Goal: Task Accomplishment & Management: Use online tool/utility

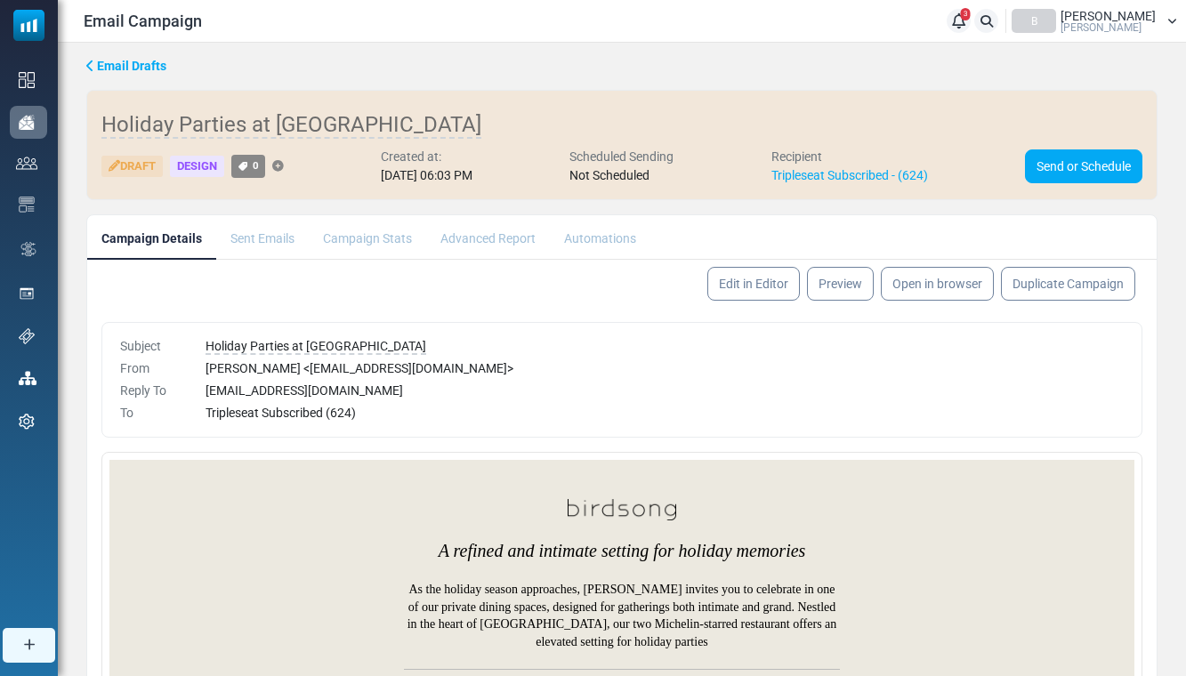
scroll to position [84, 0]
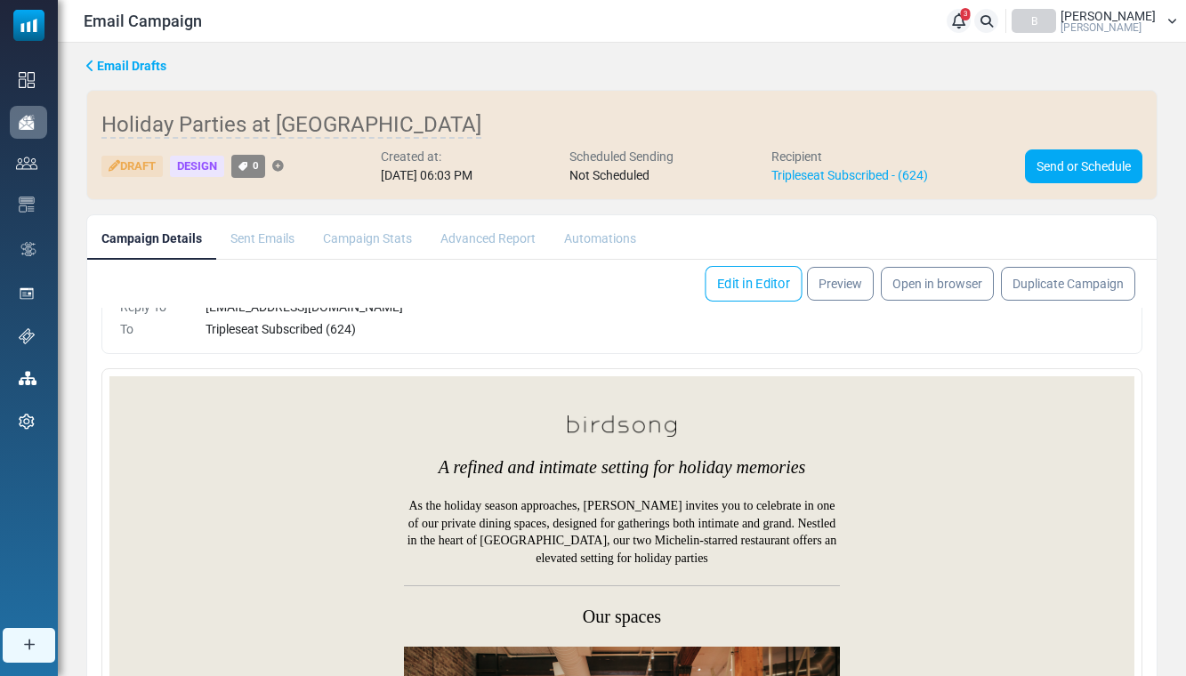
click at [761, 279] on link "Edit in Editor" at bounding box center [753, 284] width 97 height 36
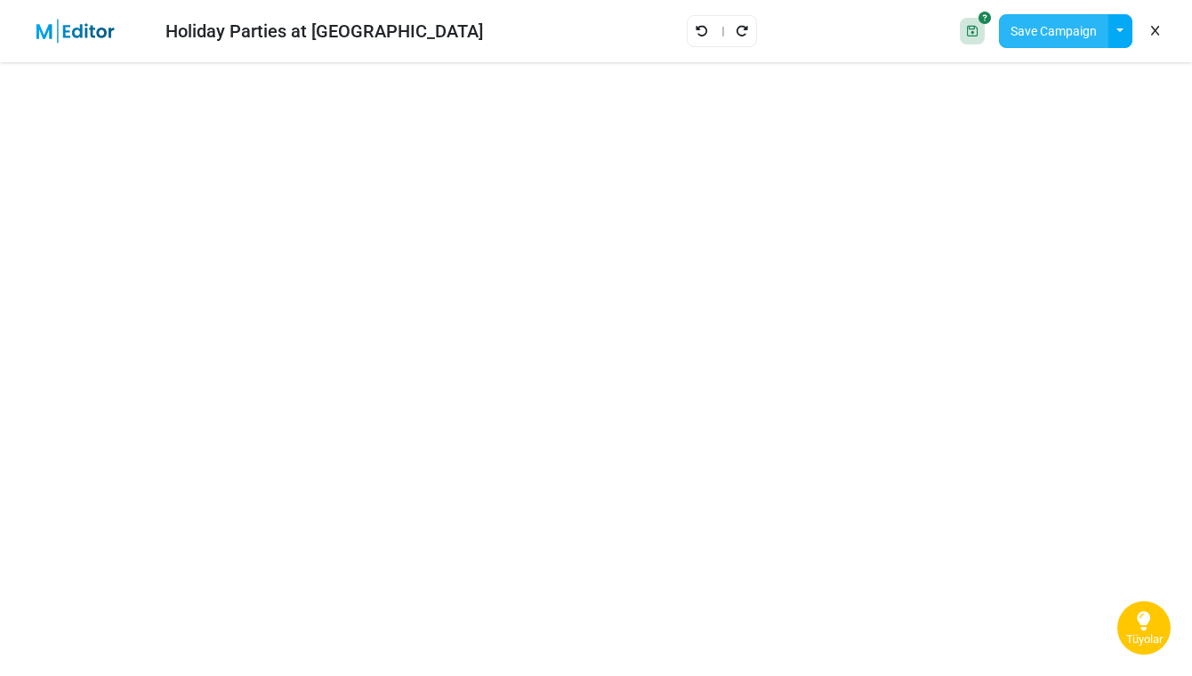
click at [1051, 33] on button "Save Campaign" at bounding box center [1053, 31] width 109 height 34
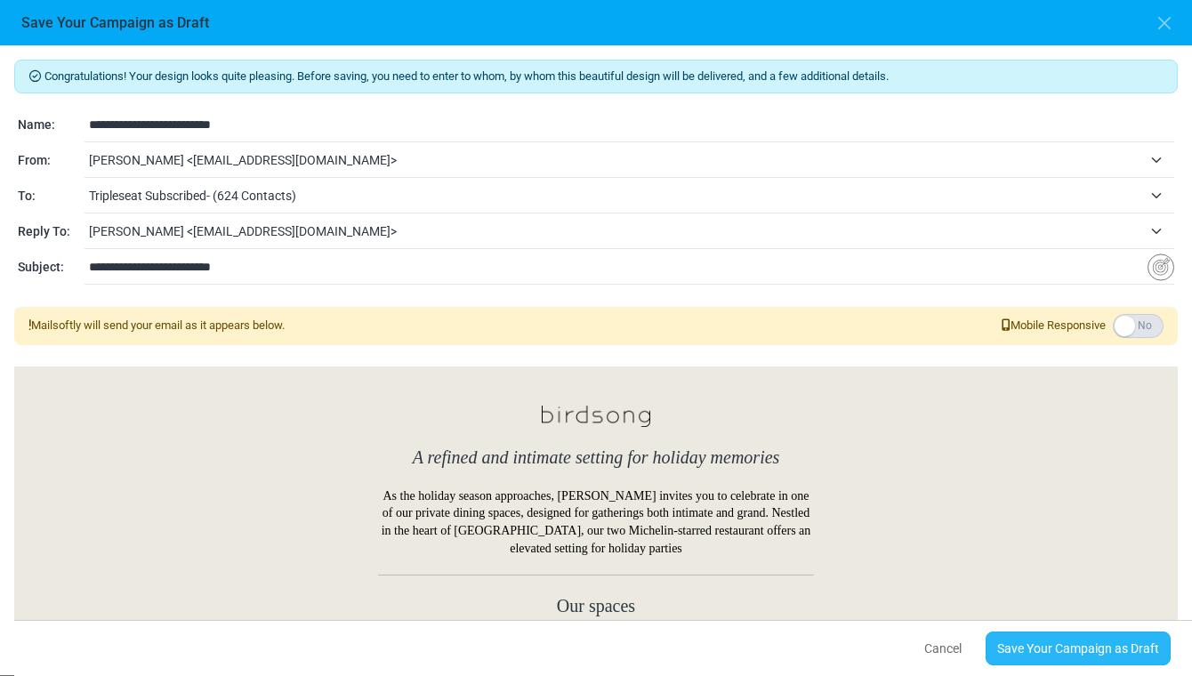
click at [1059, 658] on link "Save Your Campaign as Draft" at bounding box center [1078, 649] width 185 height 34
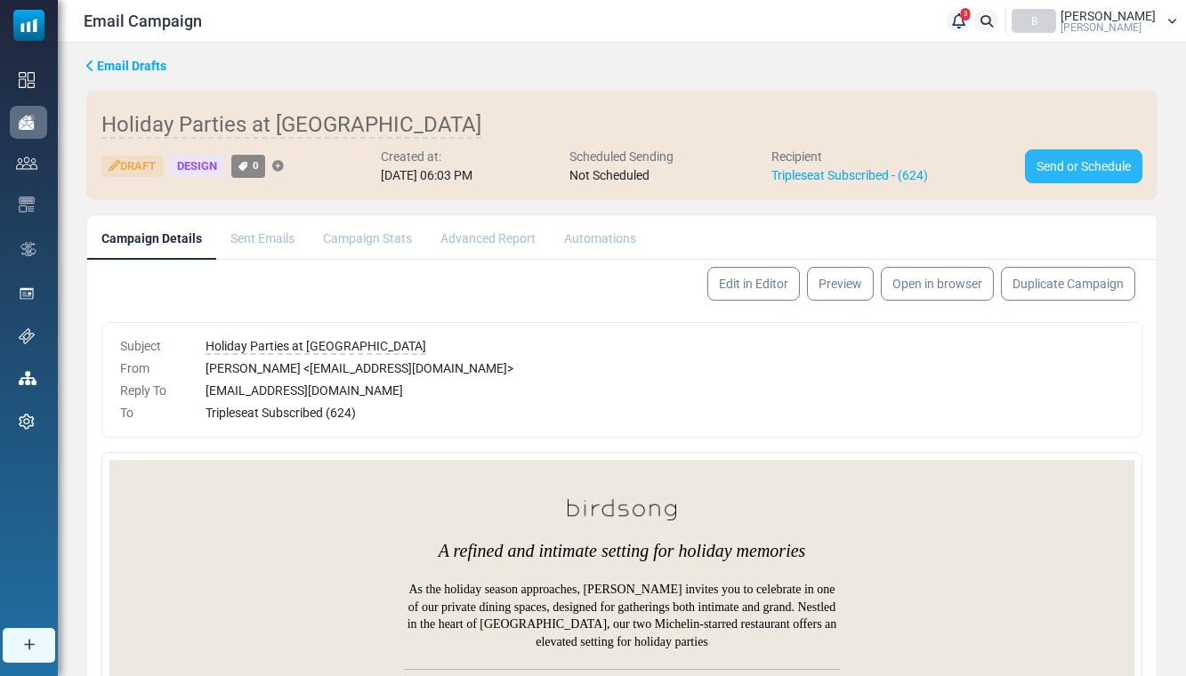
click at [1067, 164] on link "Send or Schedule" at bounding box center [1083, 166] width 117 height 34
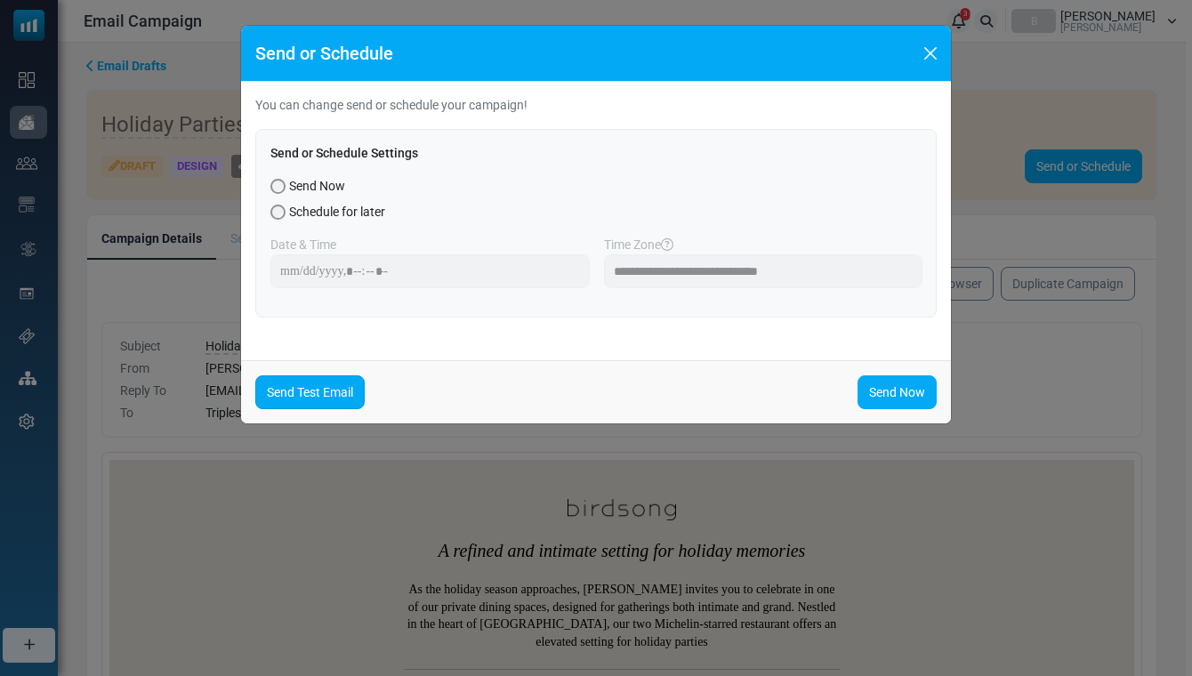
click at [303, 407] on link "Send Test Email" at bounding box center [309, 392] width 109 height 34
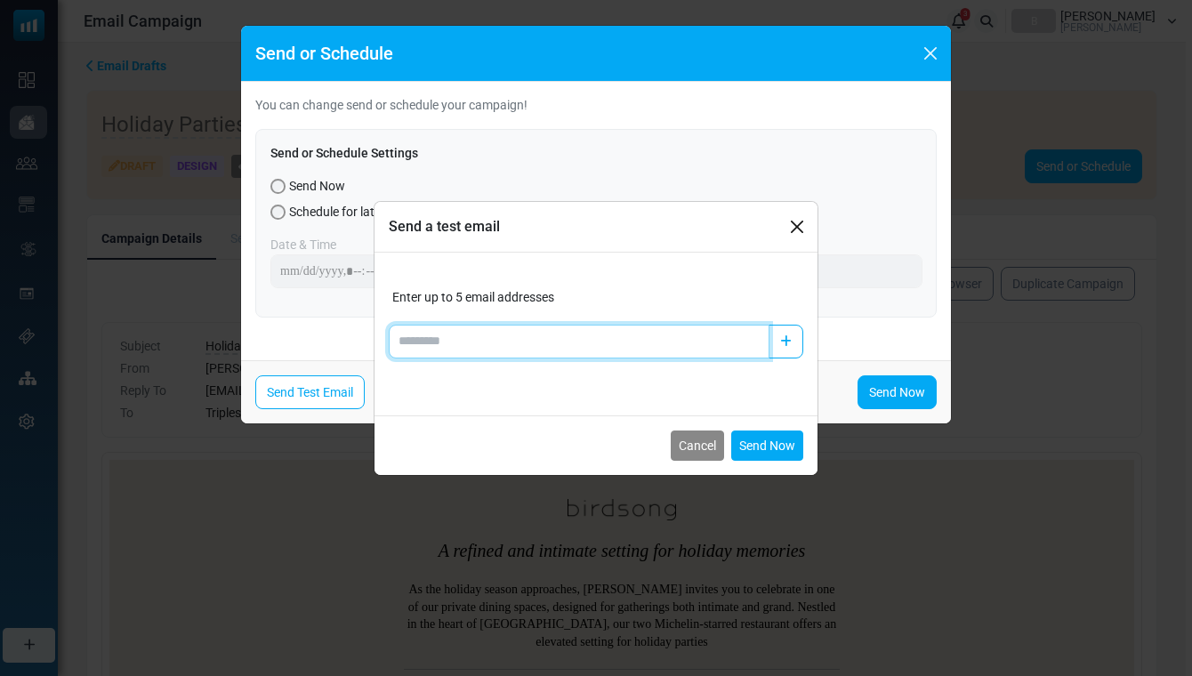
click at [526, 337] on input "Add email" at bounding box center [579, 342] width 381 height 34
type input "**********"
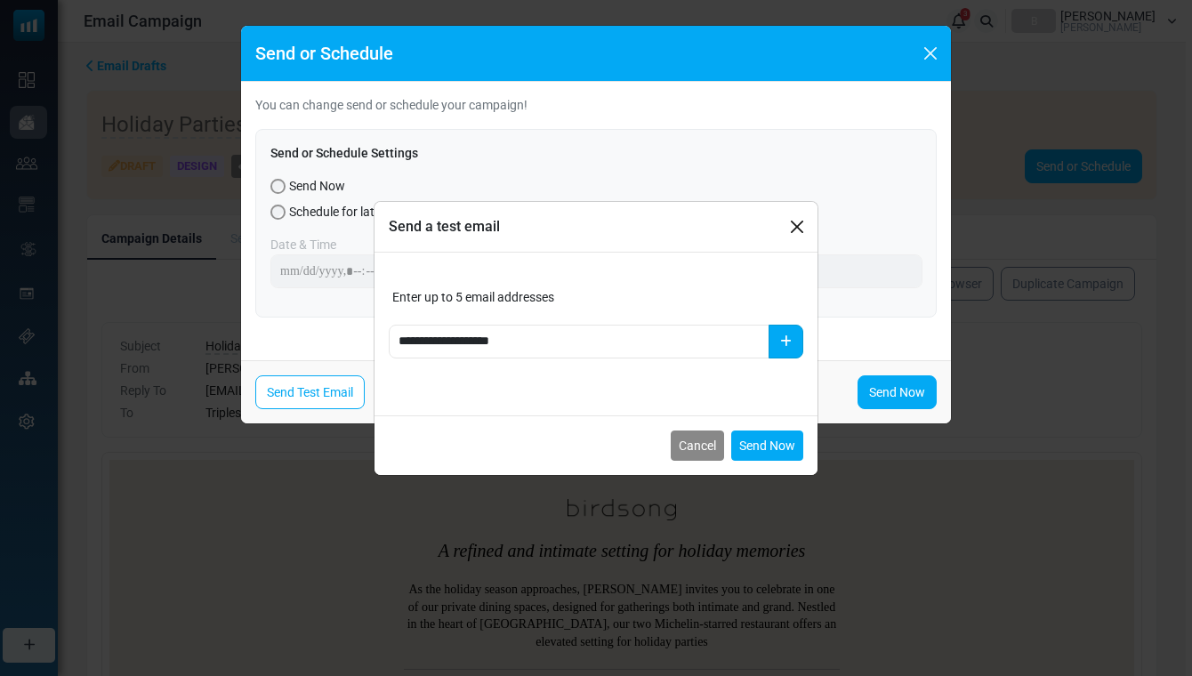
click at [793, 349] on button "button" at bounding box center [786, 342] width 35 height 34
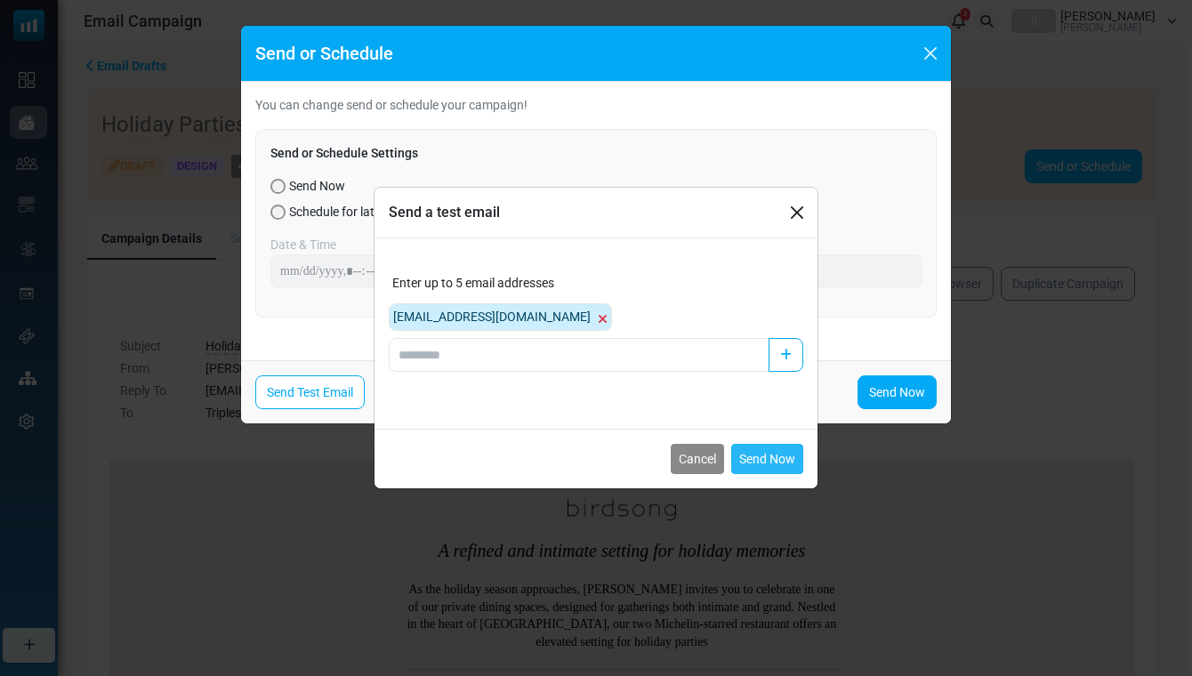
click at [777, 461] on button "Send Now" at bounding box center [767, 459] width 72 height 30
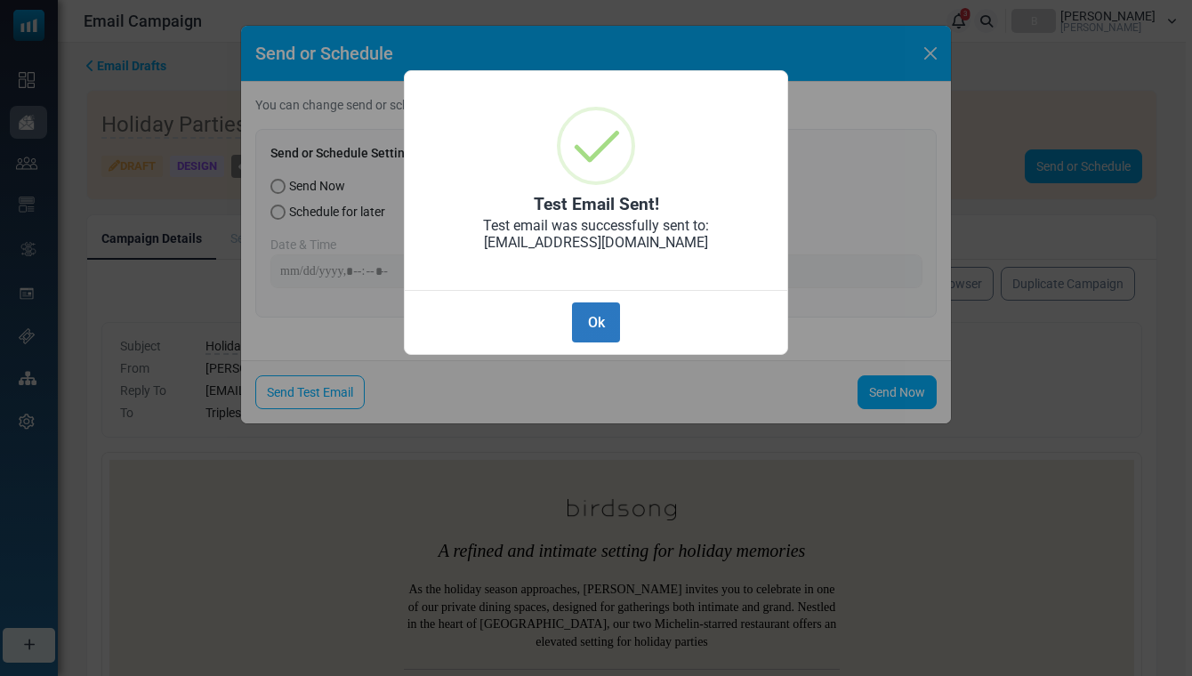
click at [591, 334] on button "Ok" at bounding box center [596, 322] width 48 height 40
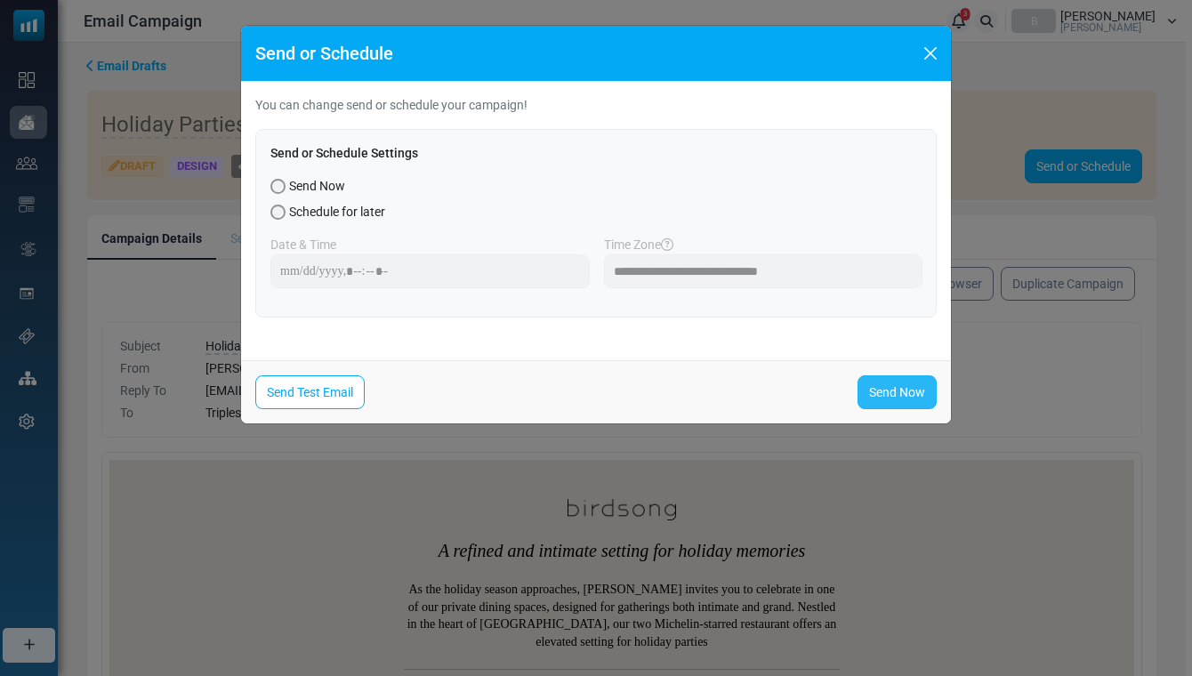
click at [890, 384] on link "Send Now" at bounding box center [897, 392] width 79 height 34
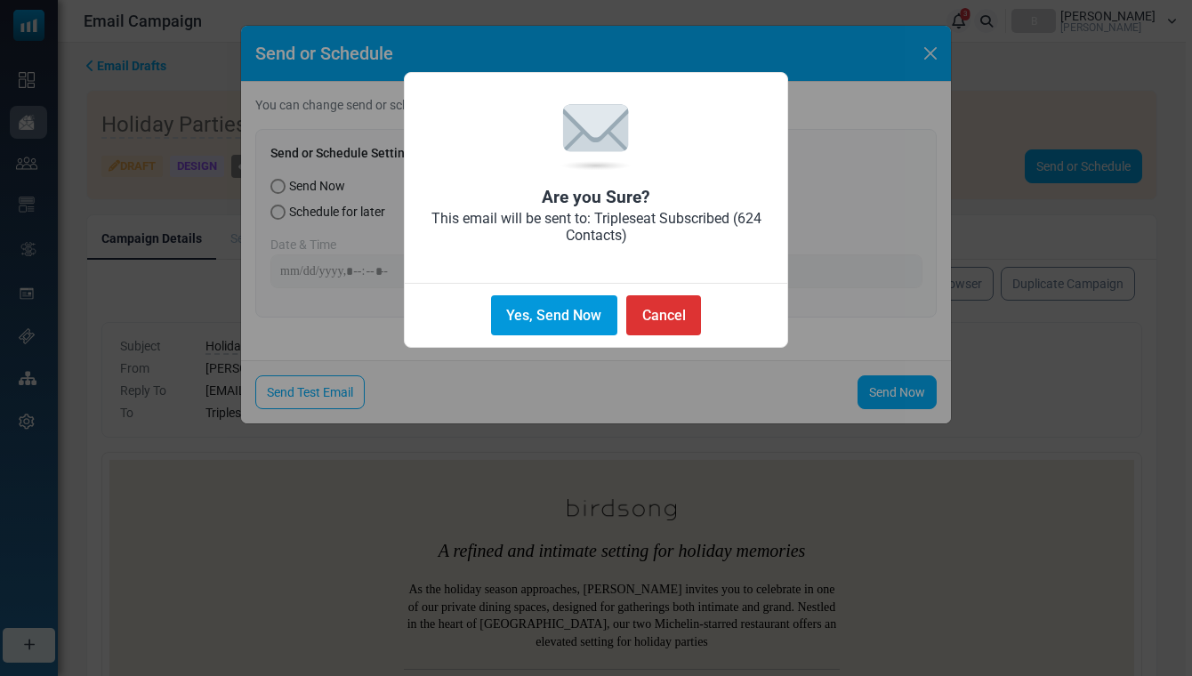
click at [568, 308] on button "Yes, Send Now" at bounding box center [554, 315] width 126 height 40
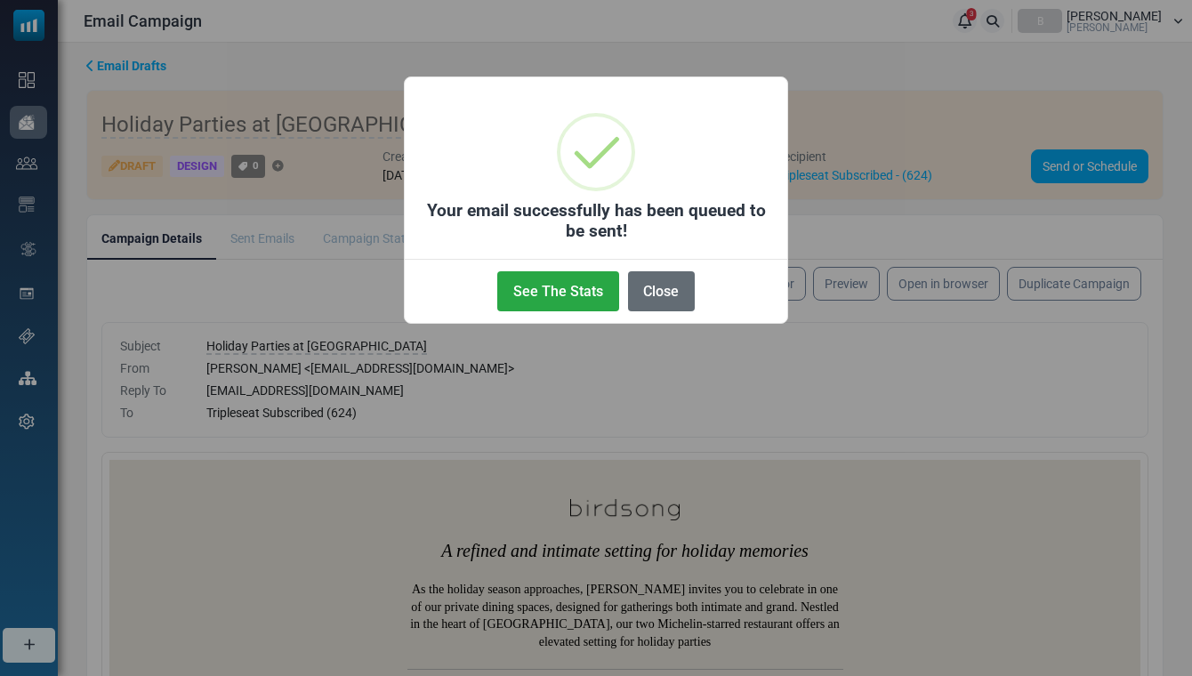
click at [654, 298] on button "Close" at bounding box center [661, 291] width 67 height 40
